Goal: Information Seeking & Learning: Learn about a topic

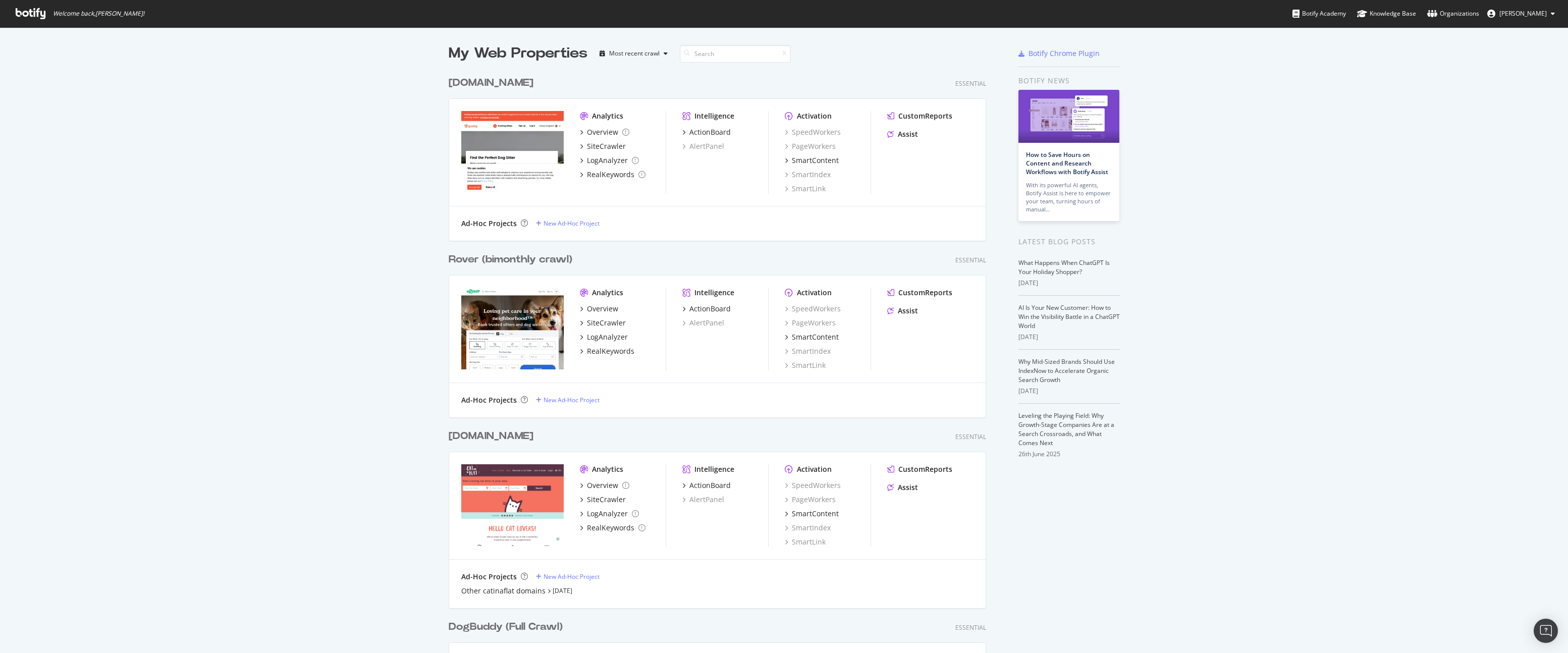
scroll to position [897, 546]
click at [602, 318] on div "SiteCrawler" at bounding box center [607, 322] width 39 height 10
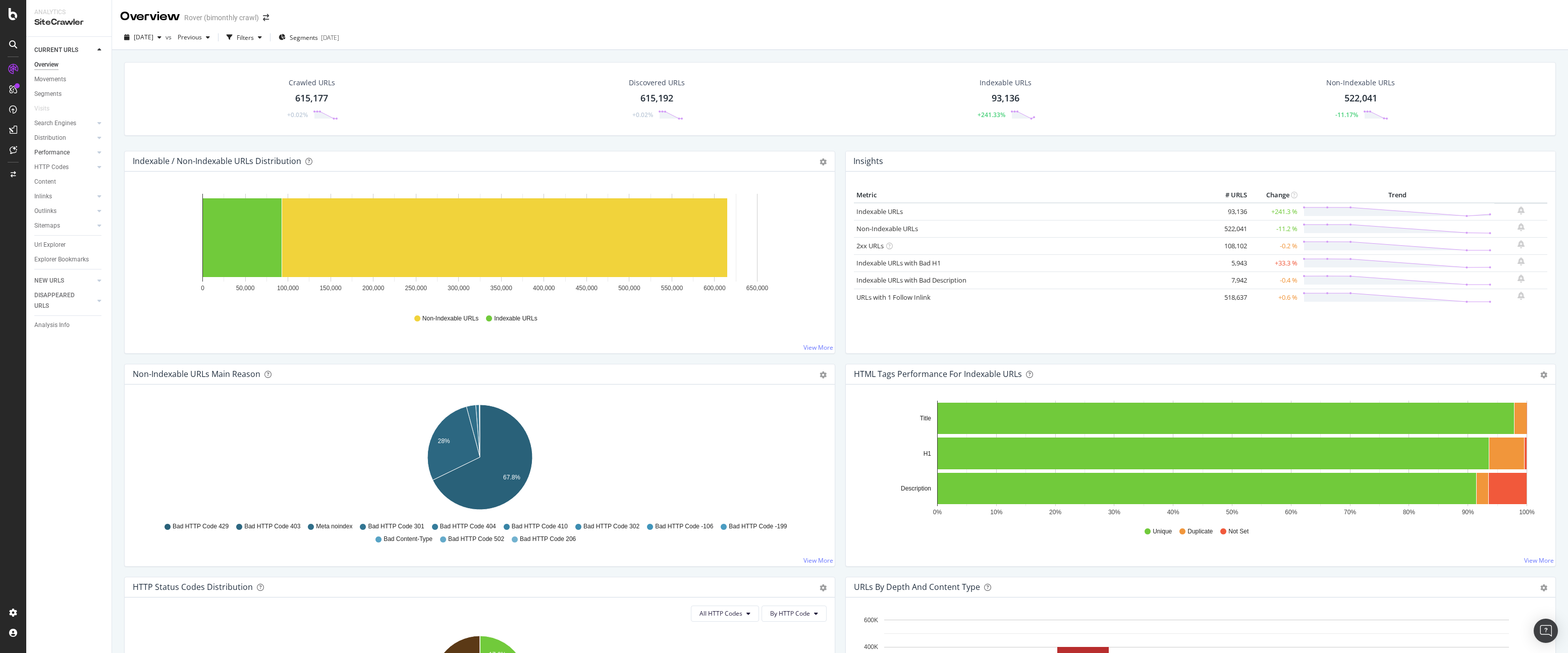
click at [89, 151] on div at bounding box center [89, 152] width 10 height 10
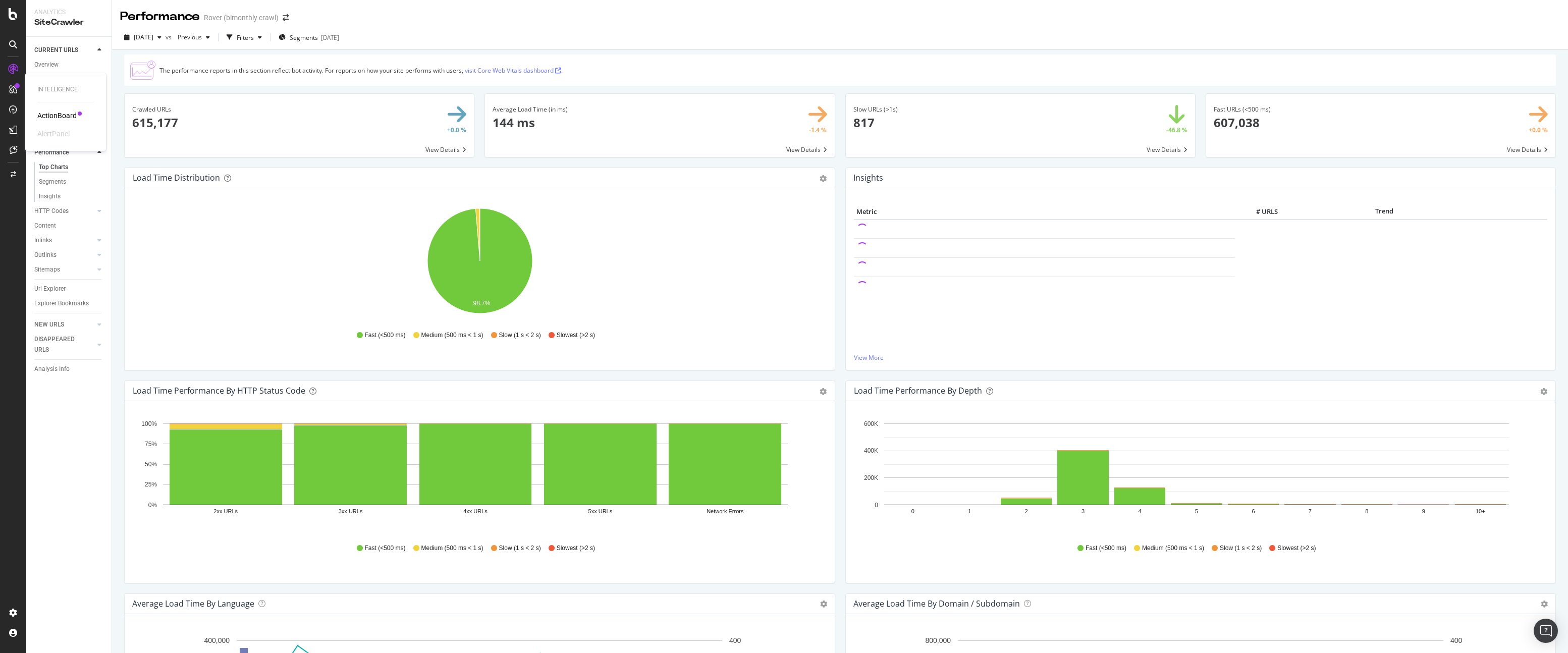
click at [53, 113] on div "ActionBoard" at bounding box center [57, 115] width 39 height 10
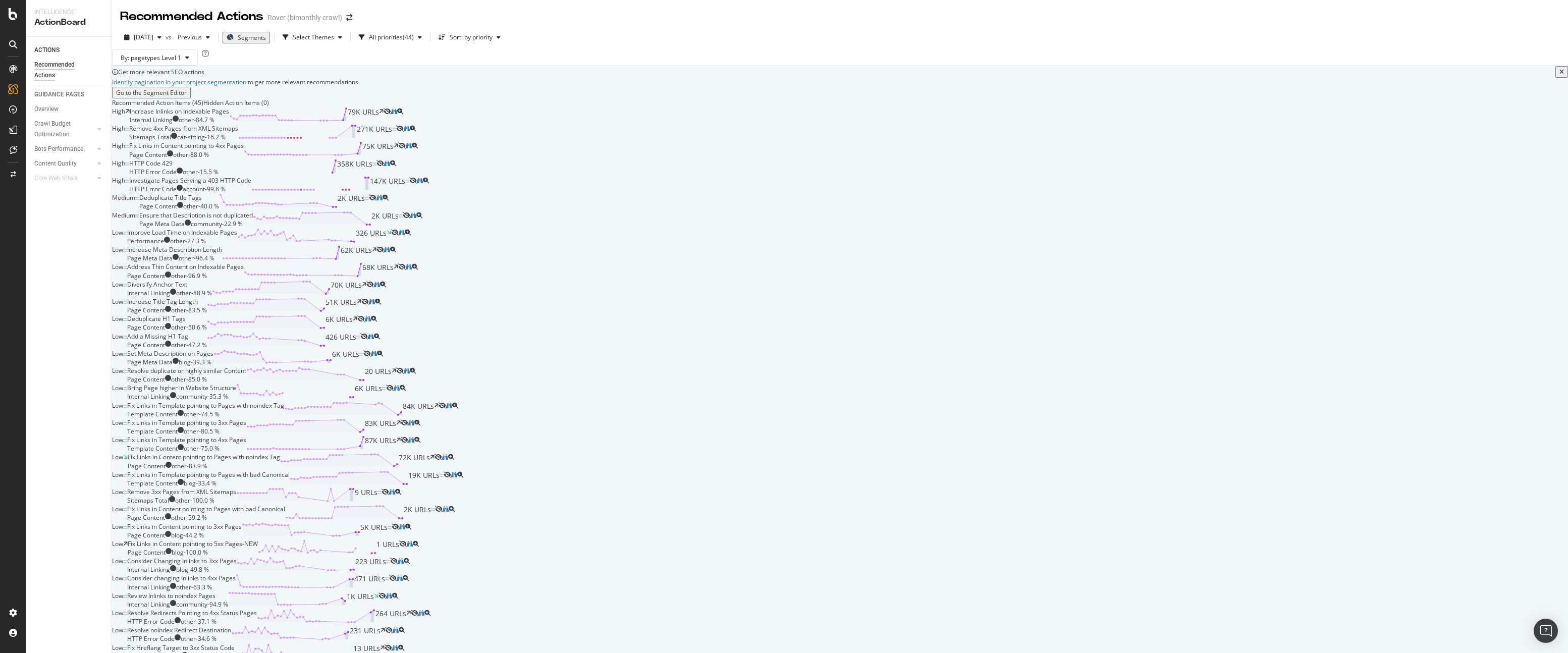
click at [261, 35] on span "Segments" at bounding box center [252, 37] width 28 height 9
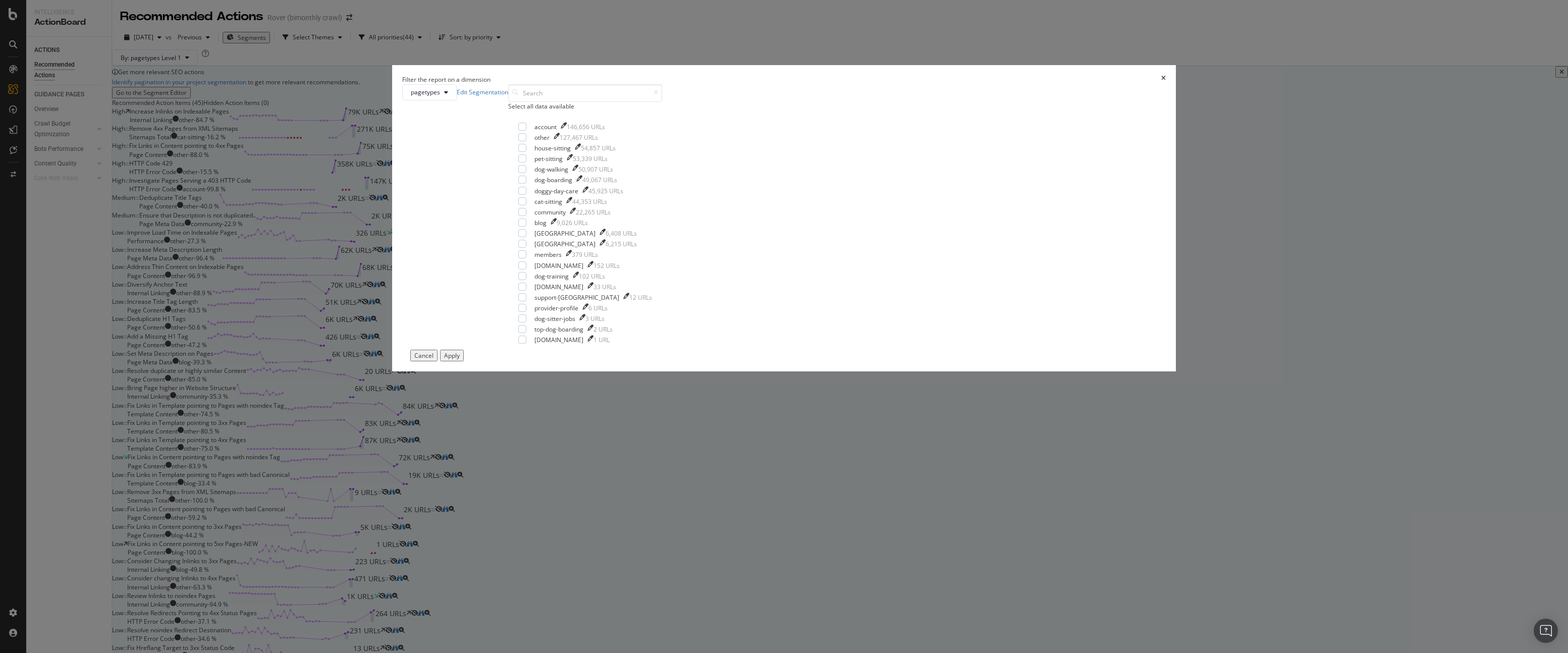
drag, startPoint x: 880, startPoint y: 170, endPoint x: 866, endPoint y: 172, distance: 14.1
click at [1161, 84] on icon "times" at bounding box center [1163, 80] width 4 height 9
